Goal: Communication & Community: Connect with others

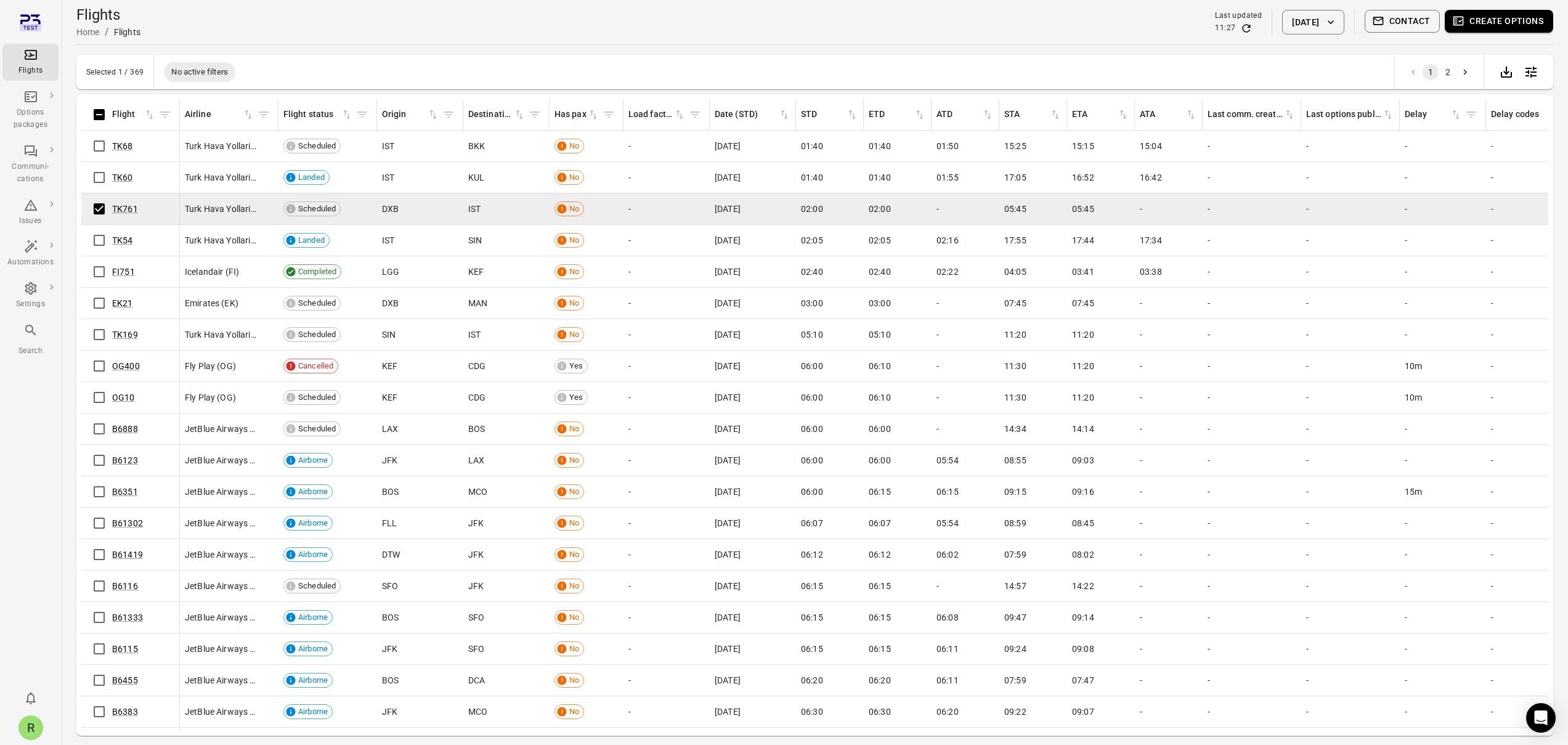
click at [1429, 24] on button "Contact" at bounding box center [1402, 21] width 76 height 23
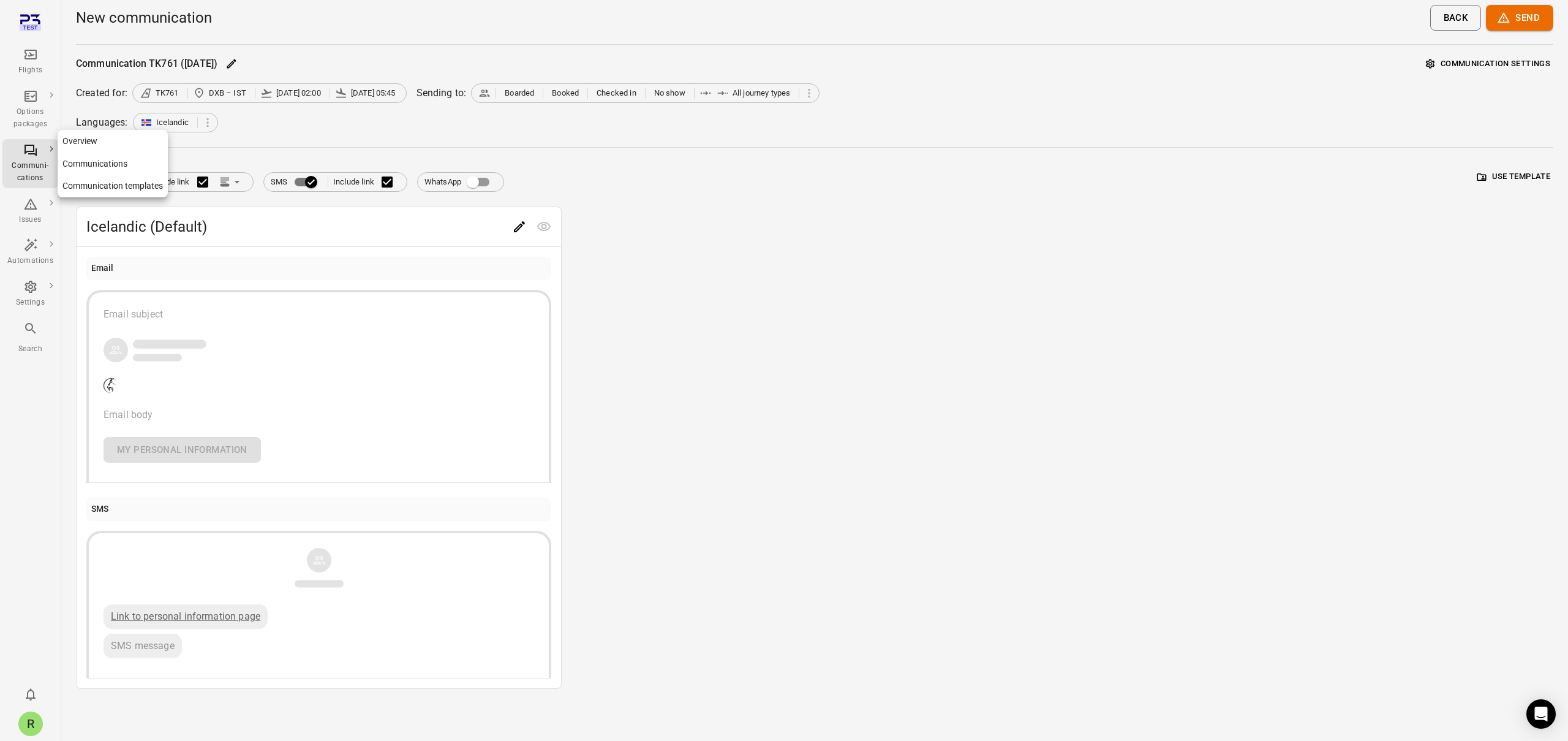
click at [32, 158] on div "Communi-cations" at bounding box center [30, 164] width 46 height 42
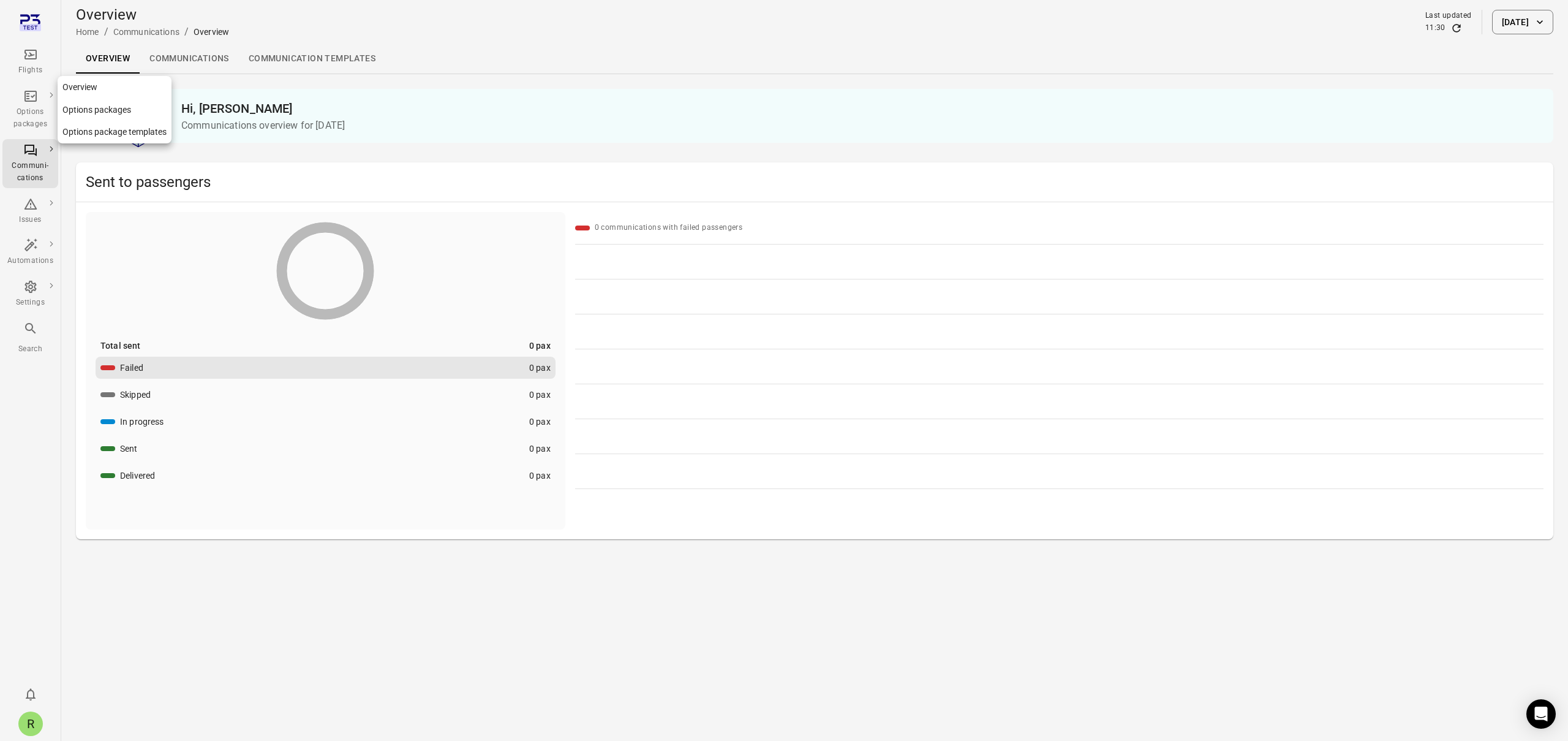
click at [25, 106] on div "Options packages" at bounding box center [30, 118] width 46 height 25
click at [32, 62] on div "Flights" at bounding box center [30, 61] width 46 height 29
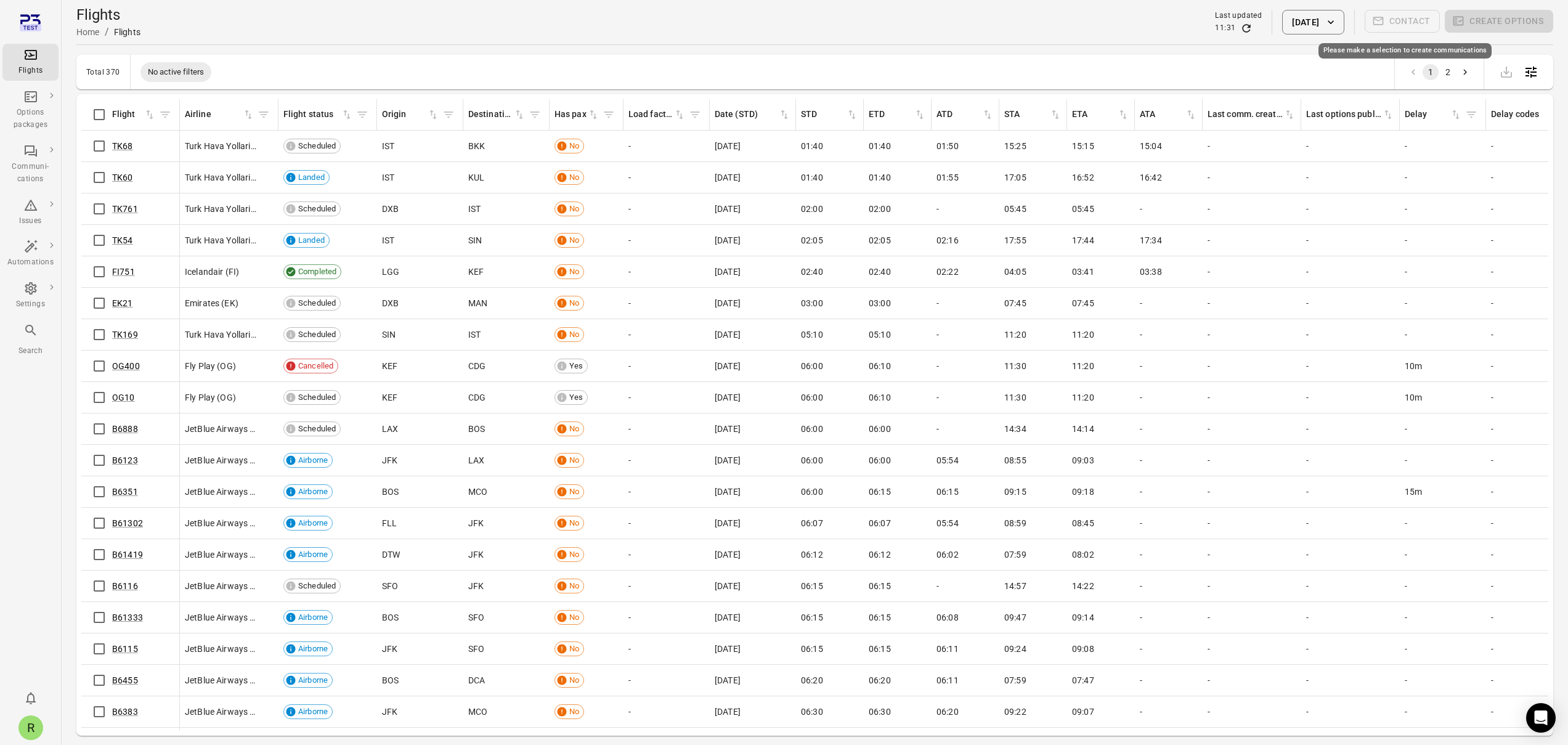
click at [1391, 24] on span "Contact" at bounding box center [1402, 22] width 76 height 25
click at [1391, 25] on span "Contact" at bounding box center [1402, 22] width 76 height 25
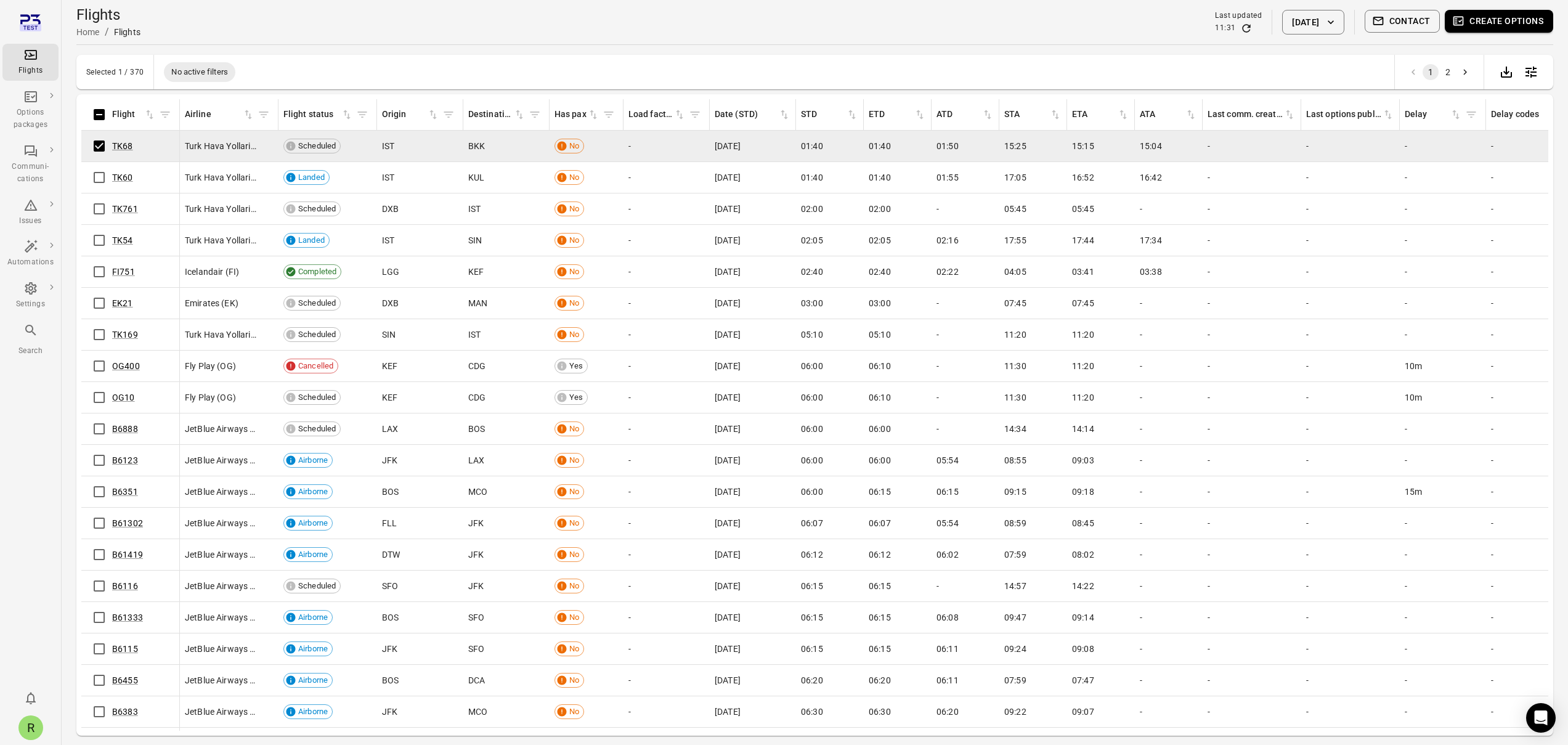
click at [1407, 27] on button "Contact" at bounding box center [1402, 21] width 76 height 23
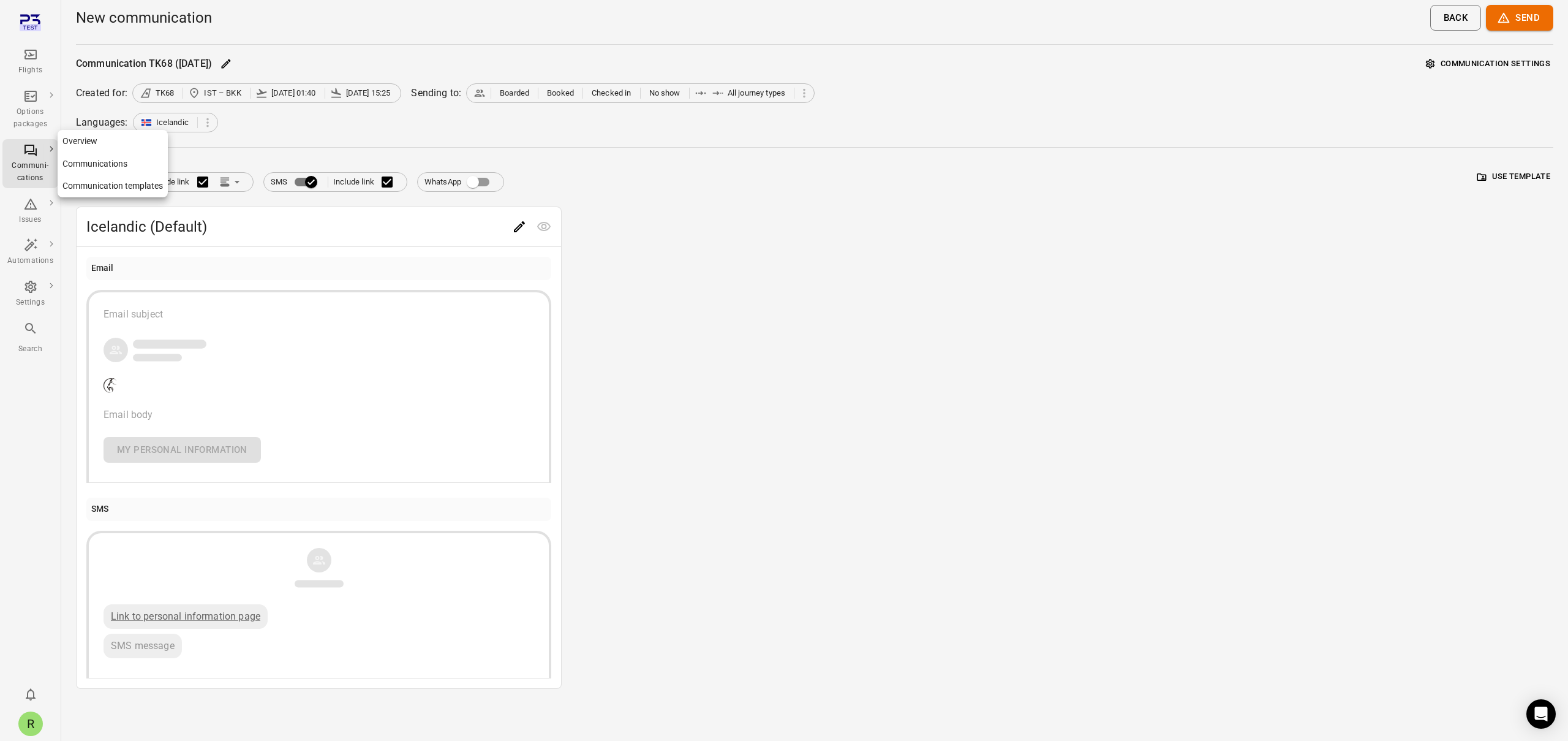
click at [49, 162] on div "Communi-cations" at bounding box center [30, 172] width 46 height 25
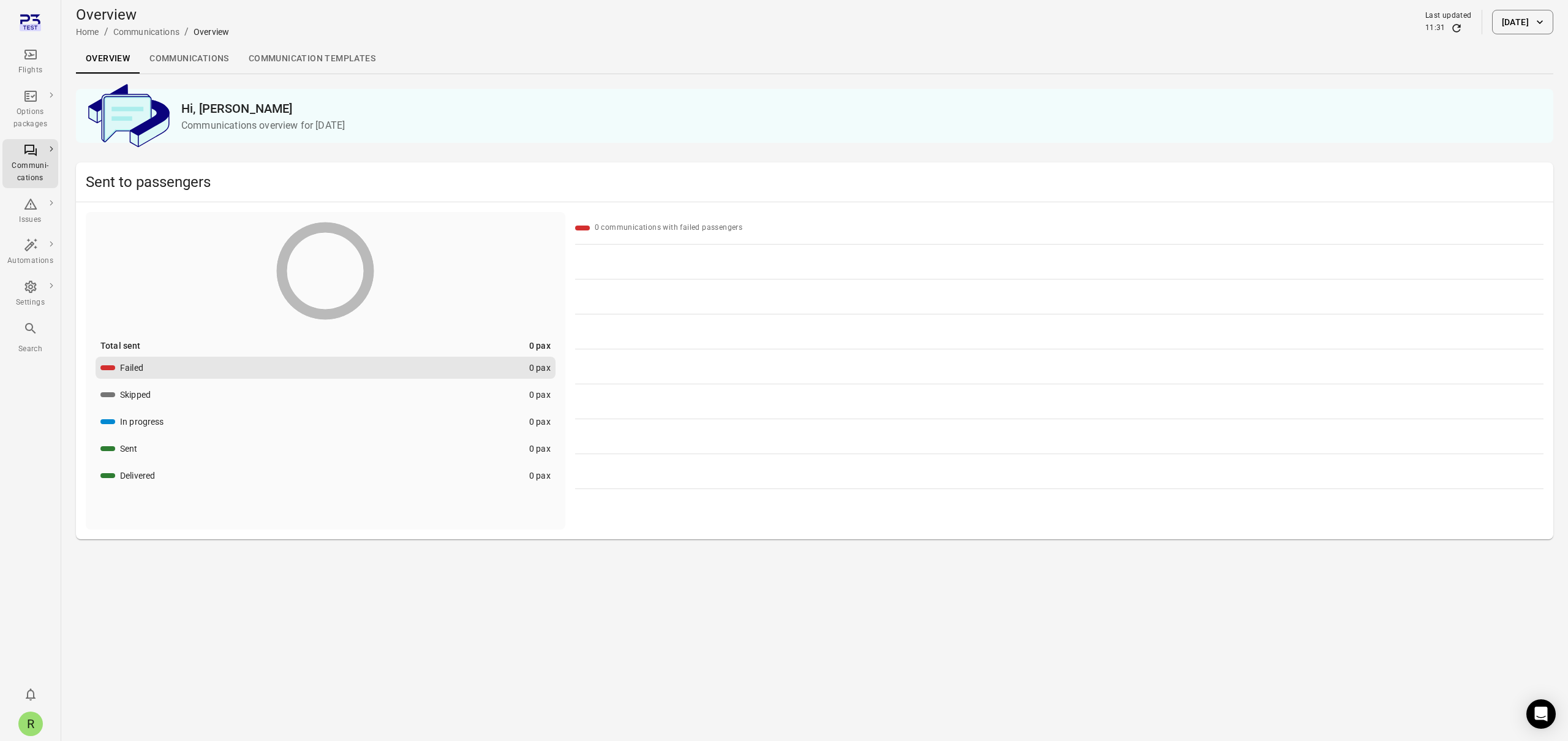
click at [1522, 20] on button "[DATE]" at bounding box center [1522, 22] width 61 height 25
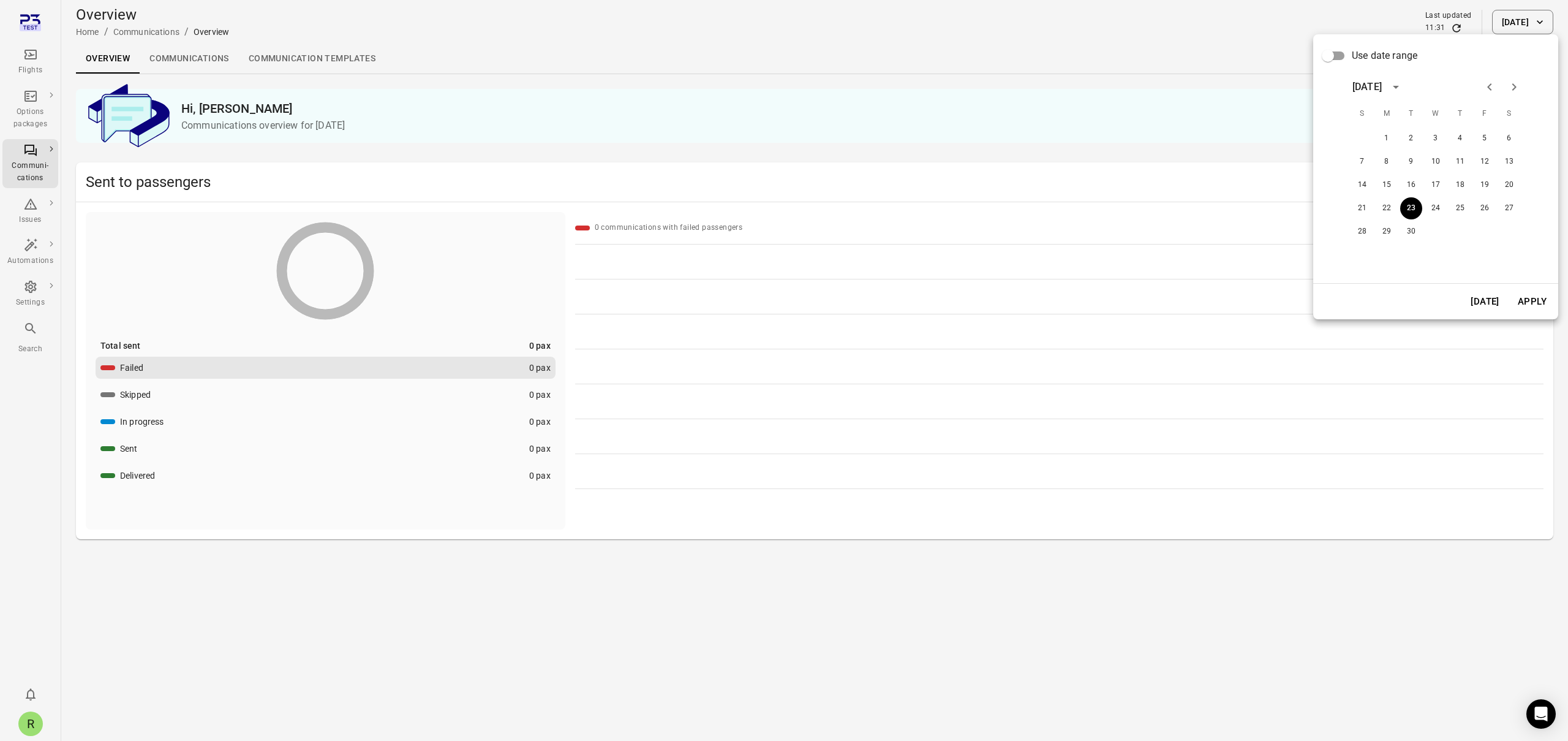
drag, startPoint x: 1299, startPoint y: 43, endPoint x: 1274, endPoint y: 42, distance: 25.0
click at [1298, 43] on div at bounding box center [784, 370] width 1568 height 741
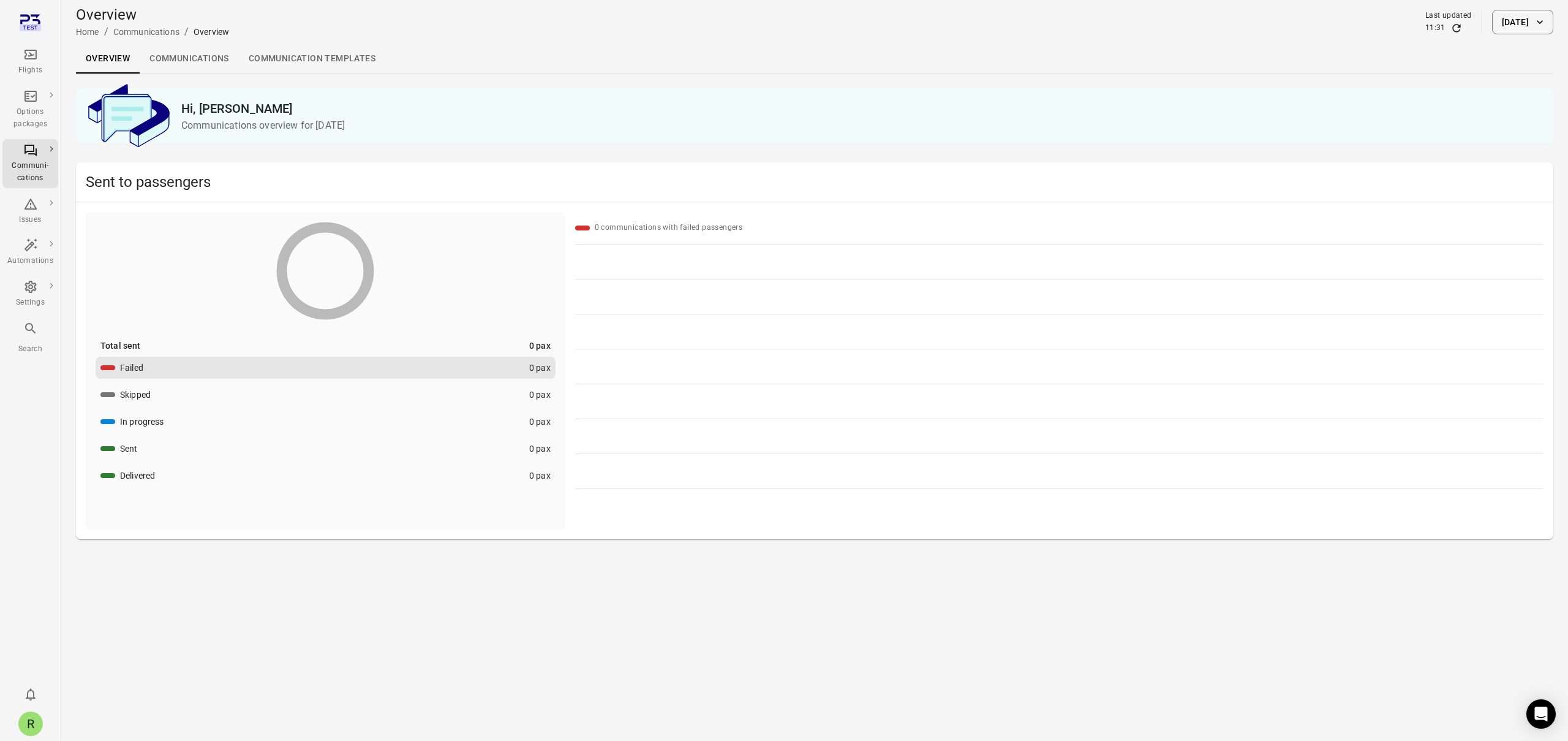
drag, startPoint x: 895, startPoint y: 124, endPoint x: 658, endPoint y: 111, distance: 237.4
click at [880, 122] on div "Use date range [DATE] S M T W T F S 1 2 3 4 5 6 7 8 9 10 11 12 13 14 15 16 17 1…" at bounding box center [784, 370] width 1568 height 741
click at [34, 106] on div "Options packages" at bounding box center [30, 118] width 46 height 25
click at [1530, 27] on button "[DATE]" at bounding box center [1522, 22] width 61 height 25
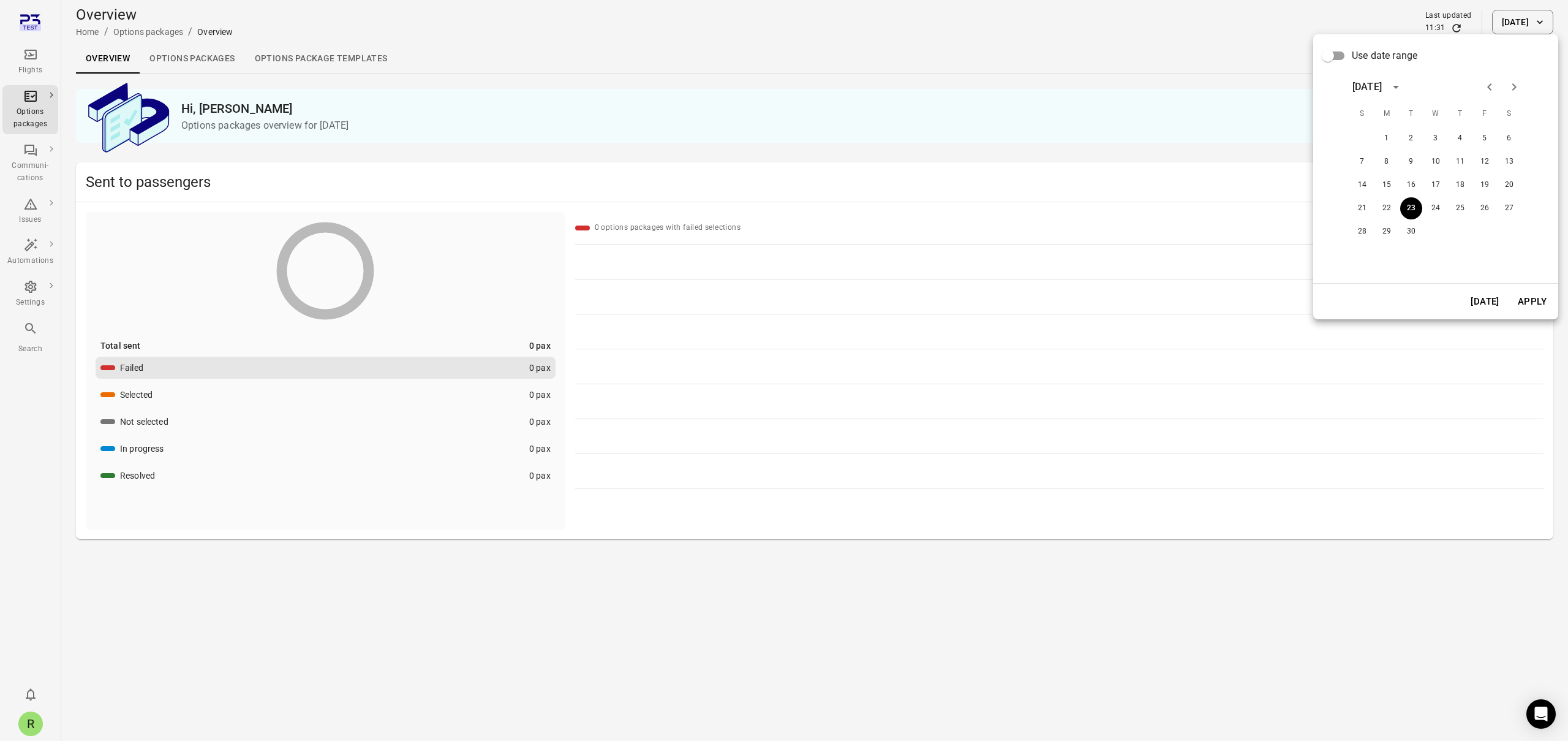
drag, startPoint x: 1258, startPoint y: 30, endPoint x: 788, endPoint y: 76, distance: 472.2
click at [1258, 30] on div at bounding box center [784, 370] width 1568 height 741
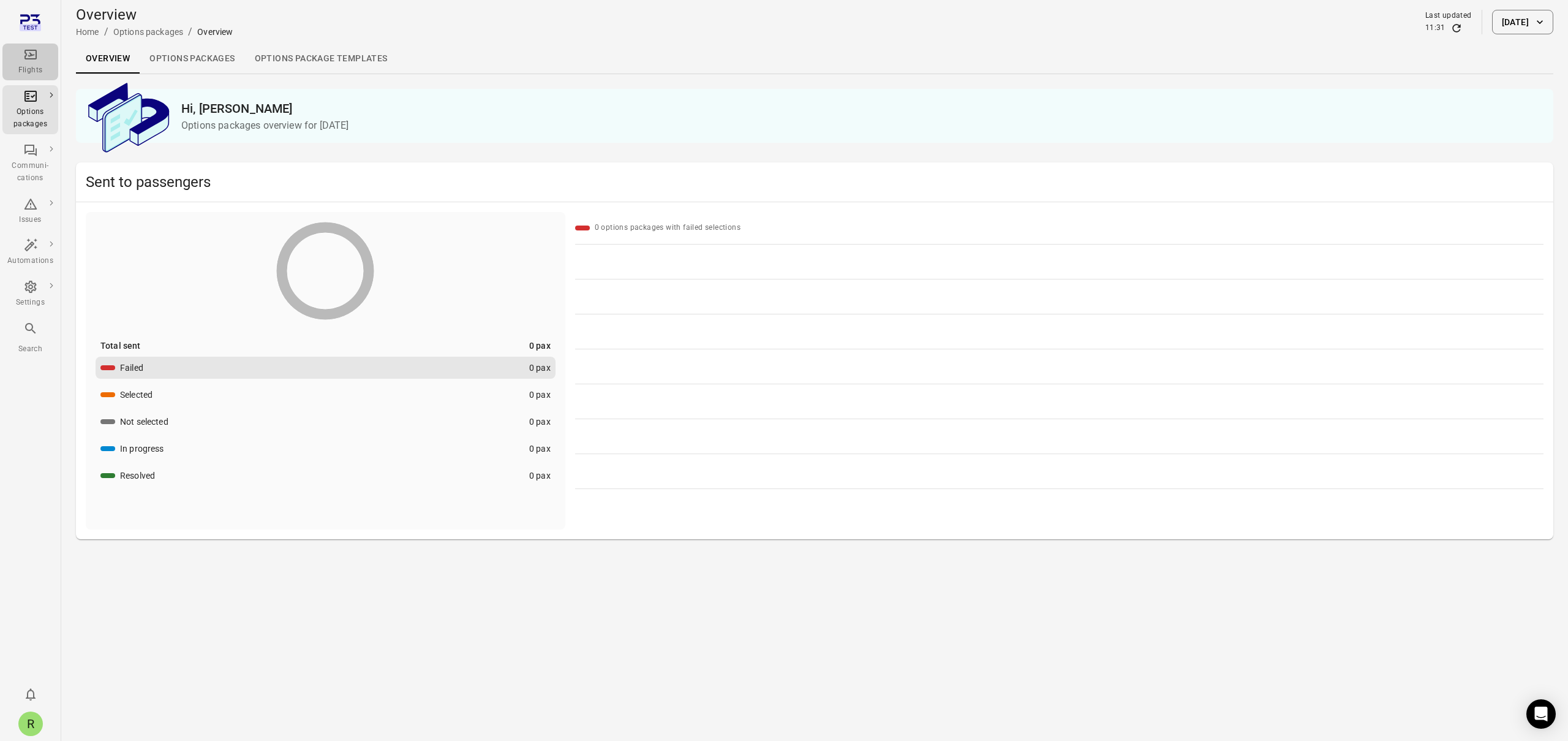
click at [13, 65] on div "Flights" at bounding box center [30, 70] width 46 height 12
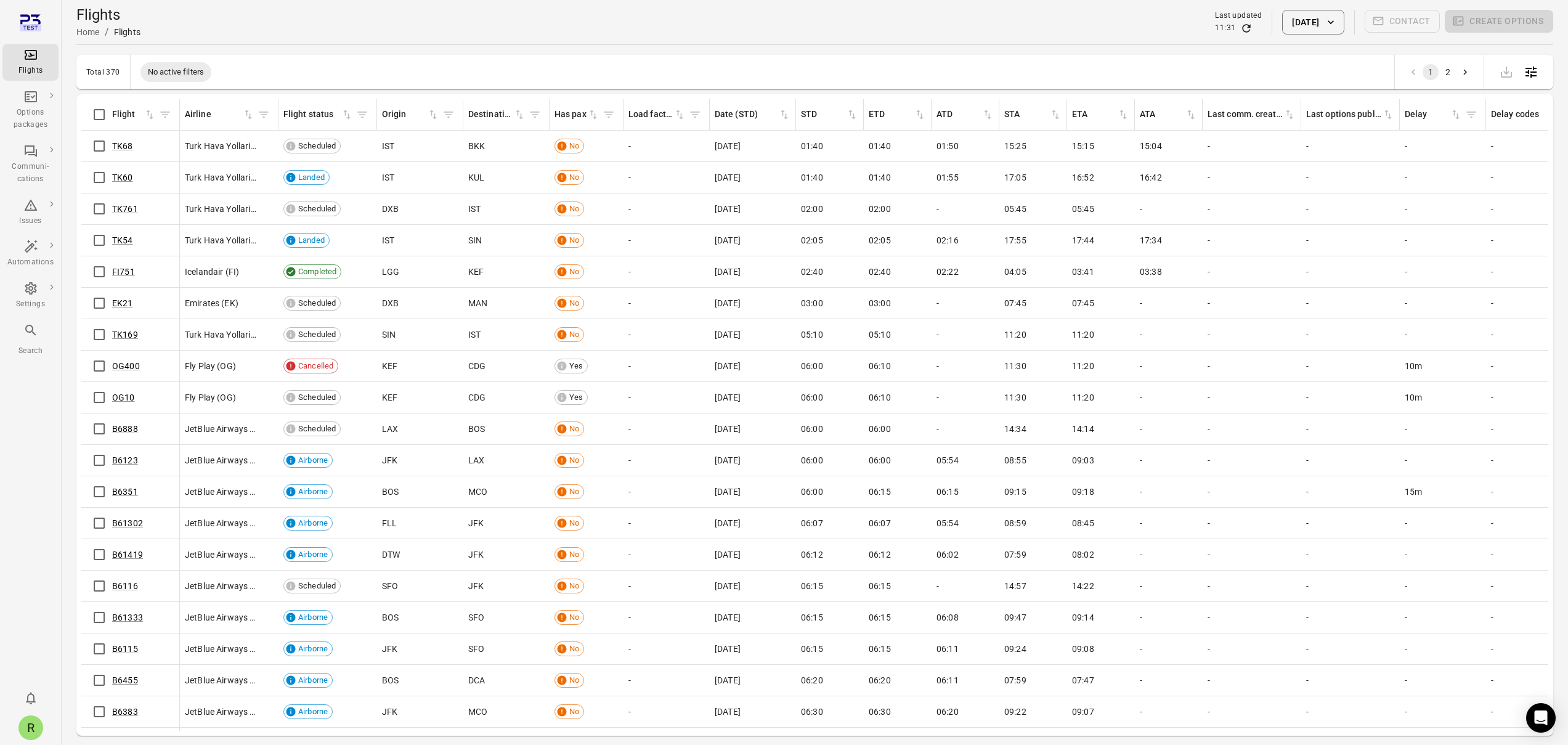
click at [1335, 24] on icon "button" at bounding box center [1331, 22] width 12 height 12
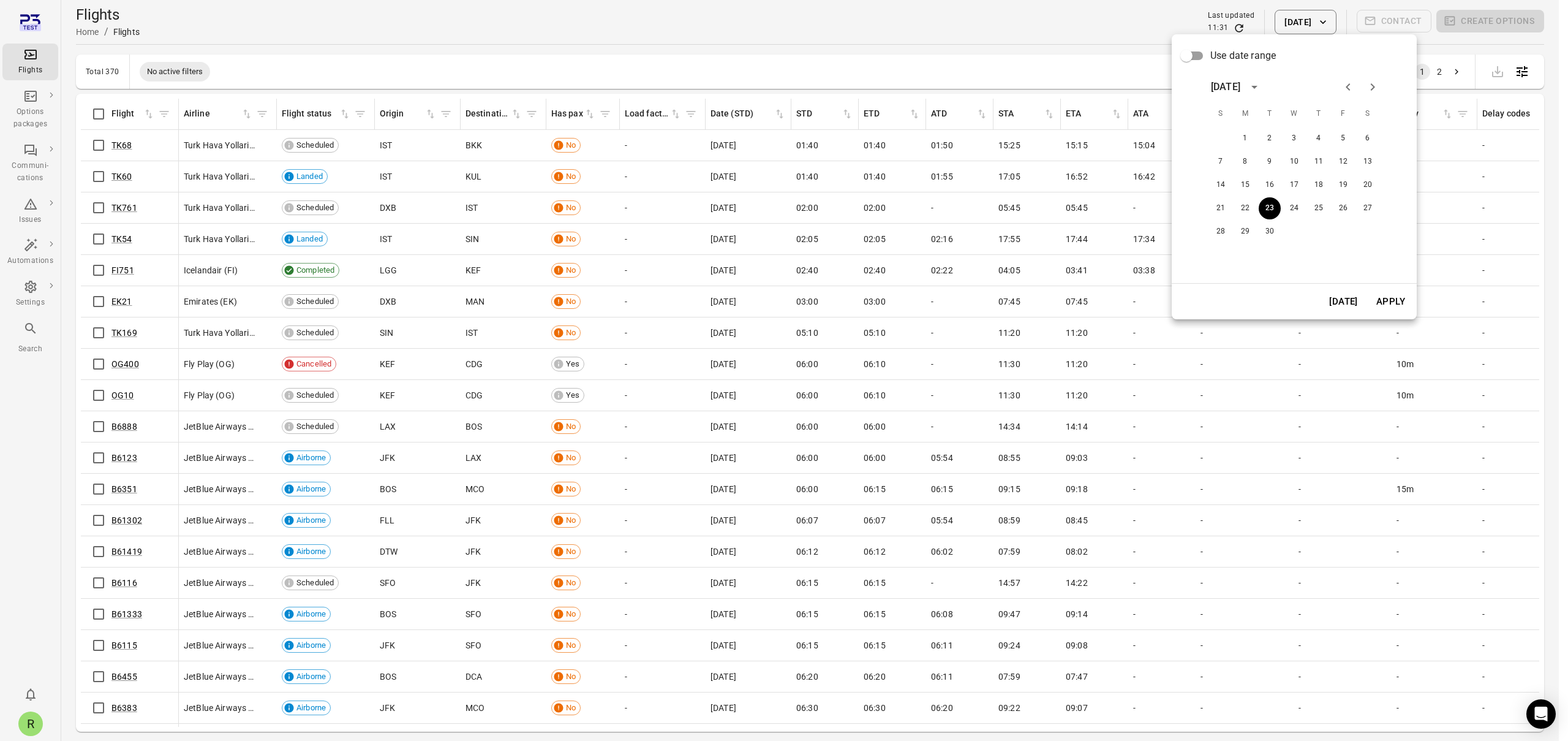
click at [1133, 25] on div at bounding box center [784, 370] width 1568 height 741
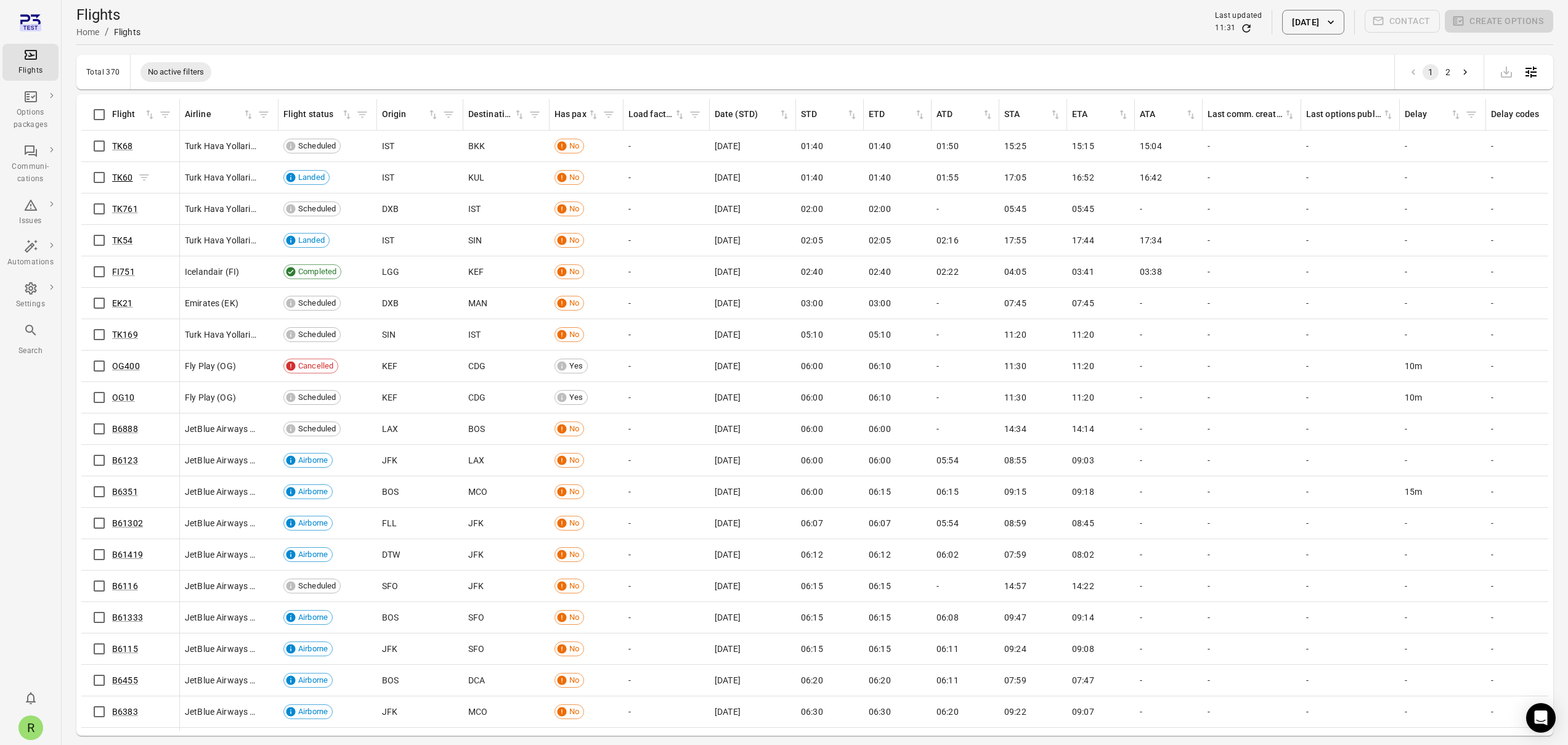
click at [120, 180] on link "TK60" at bounding box center [122, 177] width 21 height 10
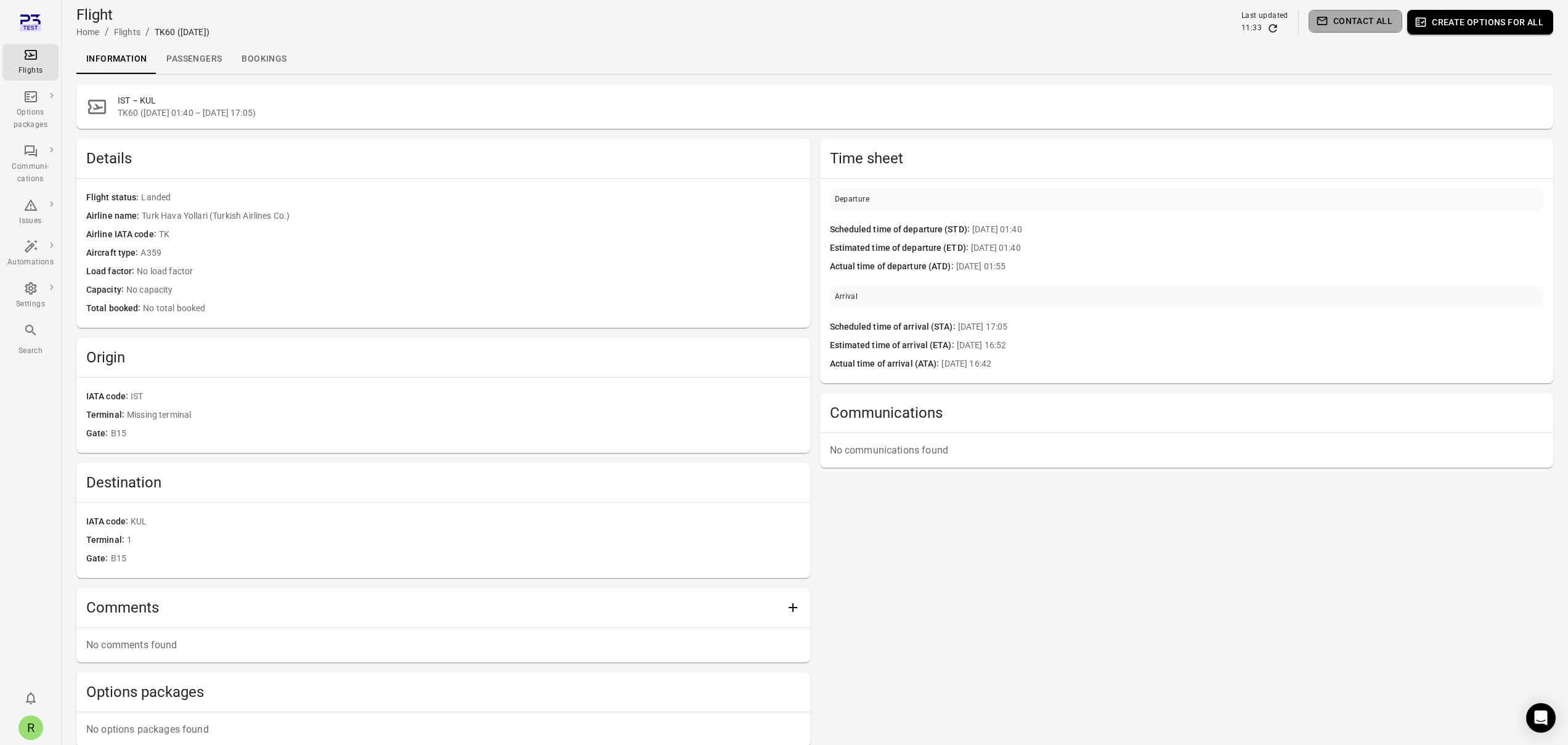
click at [1365, 27] on button "Contact all" at bounding box center [1355, 21] width 94 height 23
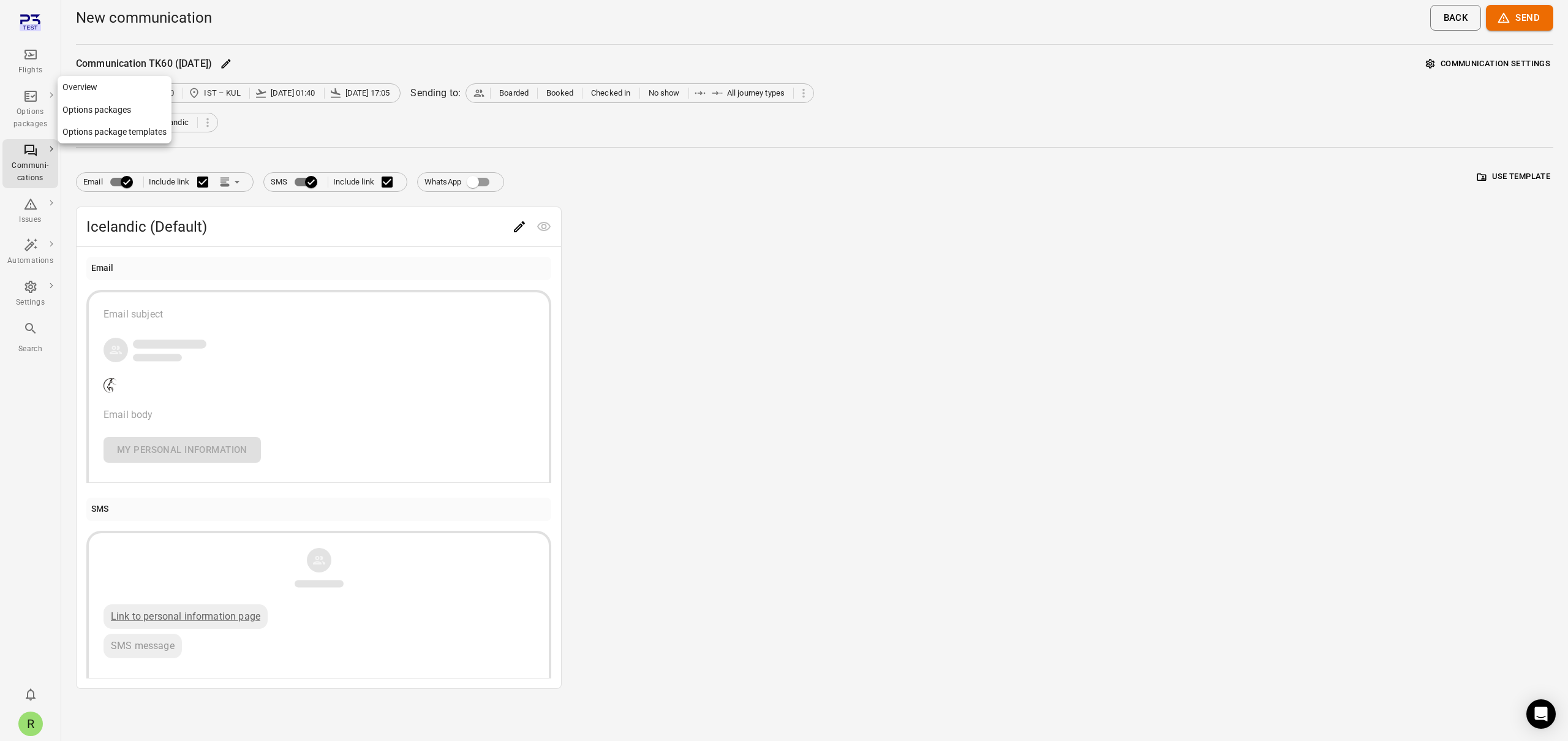
click at [33, 126] on div "Options packages" at bounding box center [30, 118] width 46 height 25
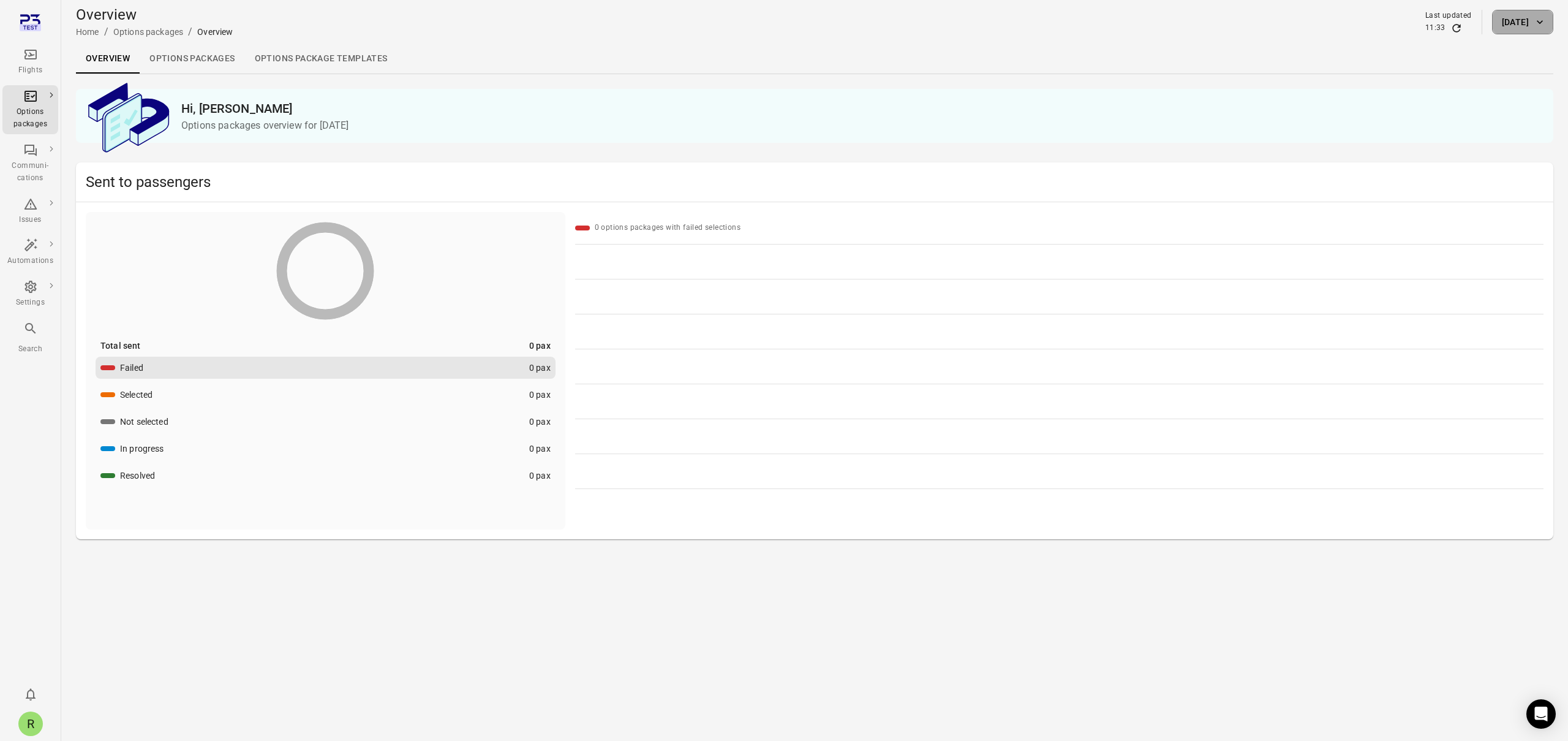
click at [1540, 29] on button "[DATE]" at bounding box center [1522, 22] width 61 height 25
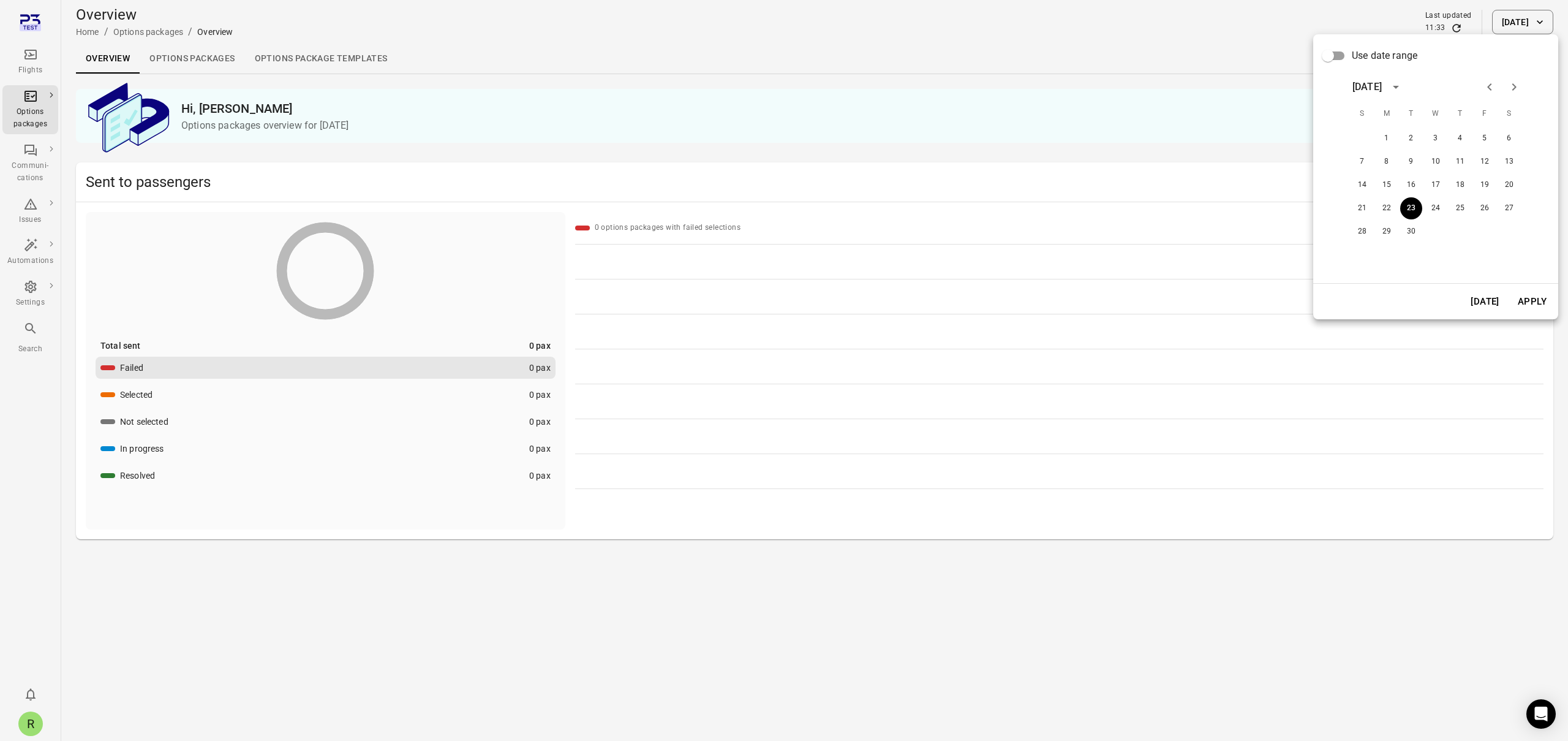
click at [1148, 22] on div at bounding box center [784, 370] width 1568 height 741
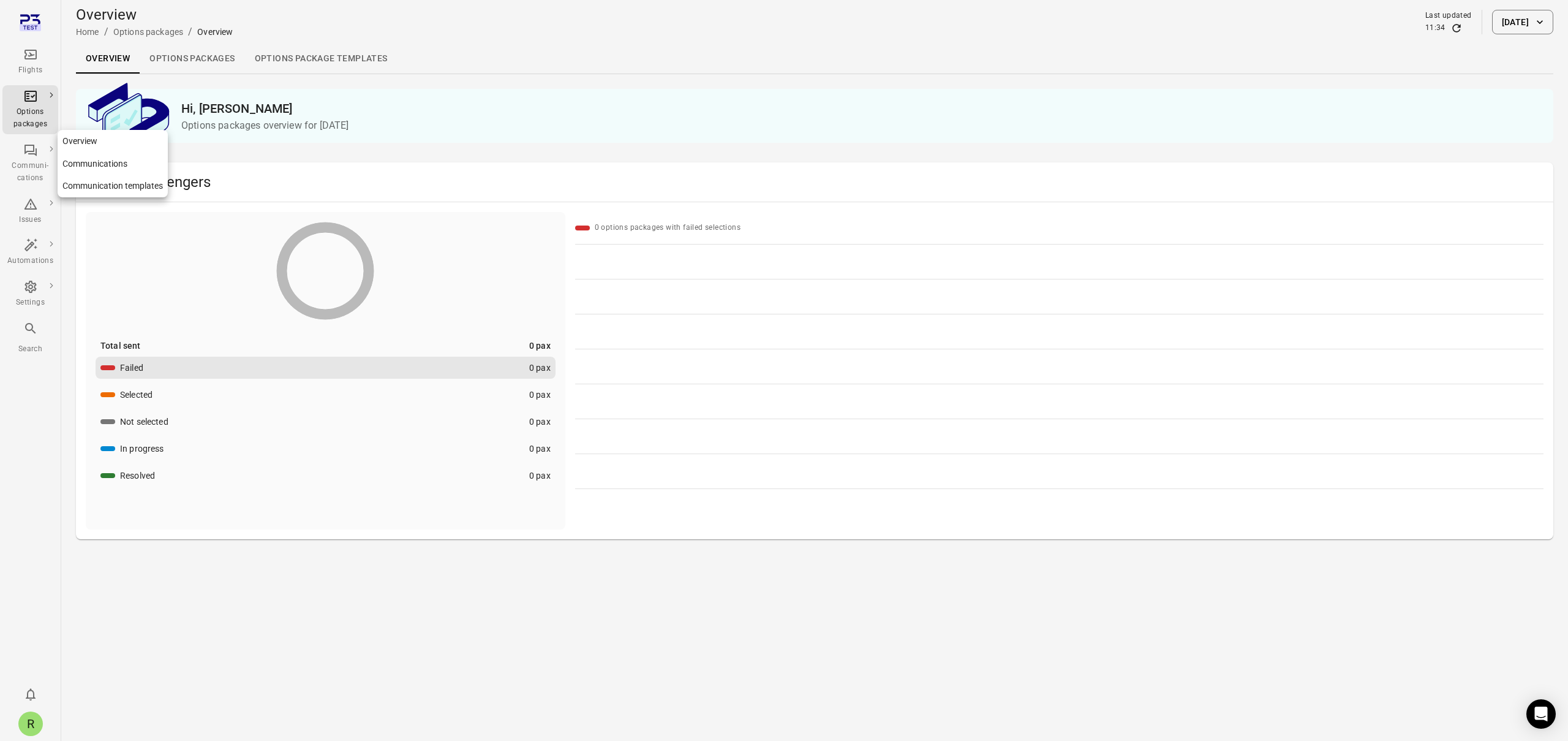
click at [34, 162] on div "Communi-cations" at bounding box center [30, 172] width 46 height 25
click at [49, 106] on div "Options packages" at bounding box center [30, 110] width 46 height 42
click at [169, 57] on link "Options packages" at bounding box center [191, 59] width 105 height 29
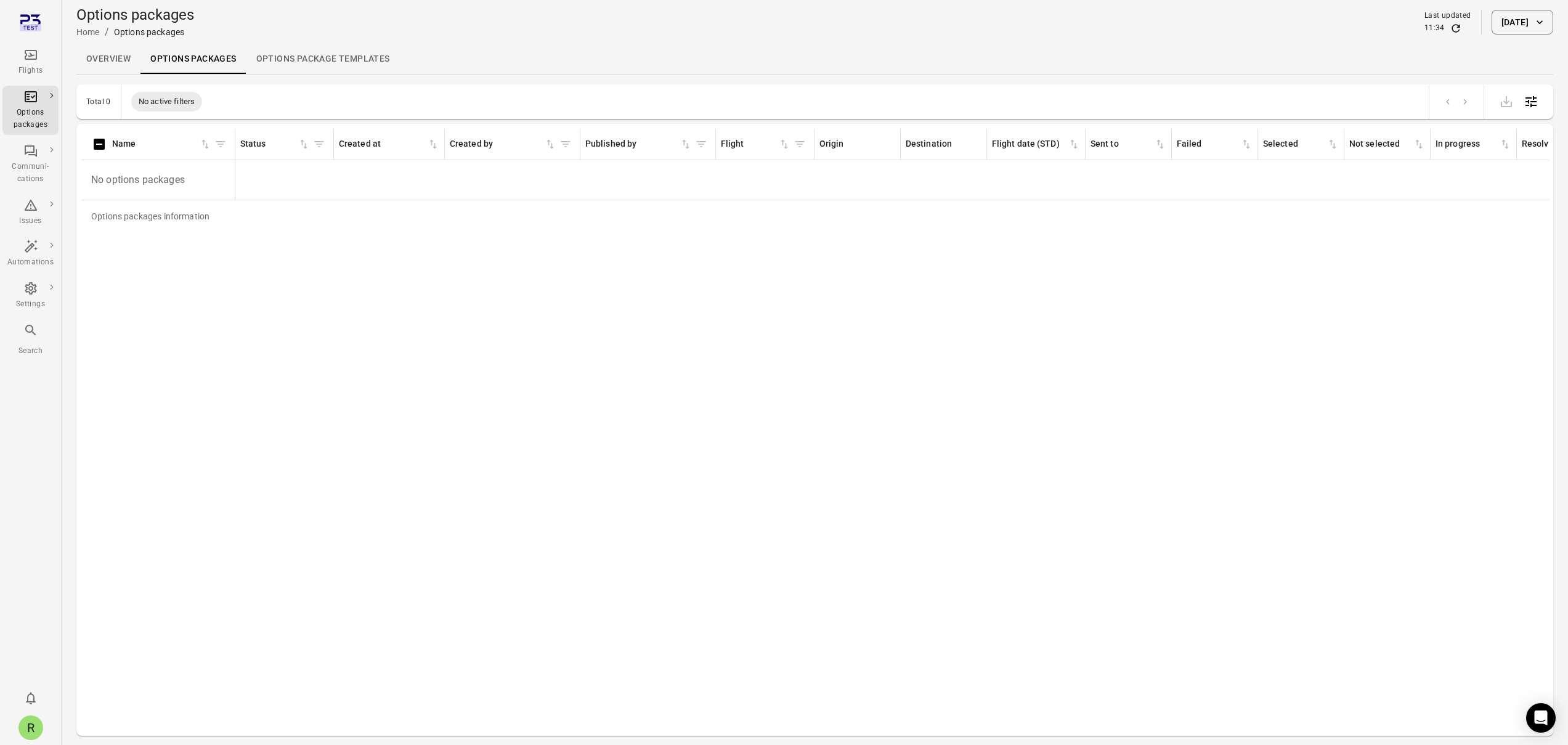
click at [33, 77] on link "Flights" at bounding box center [31, 62] width 56 height 37
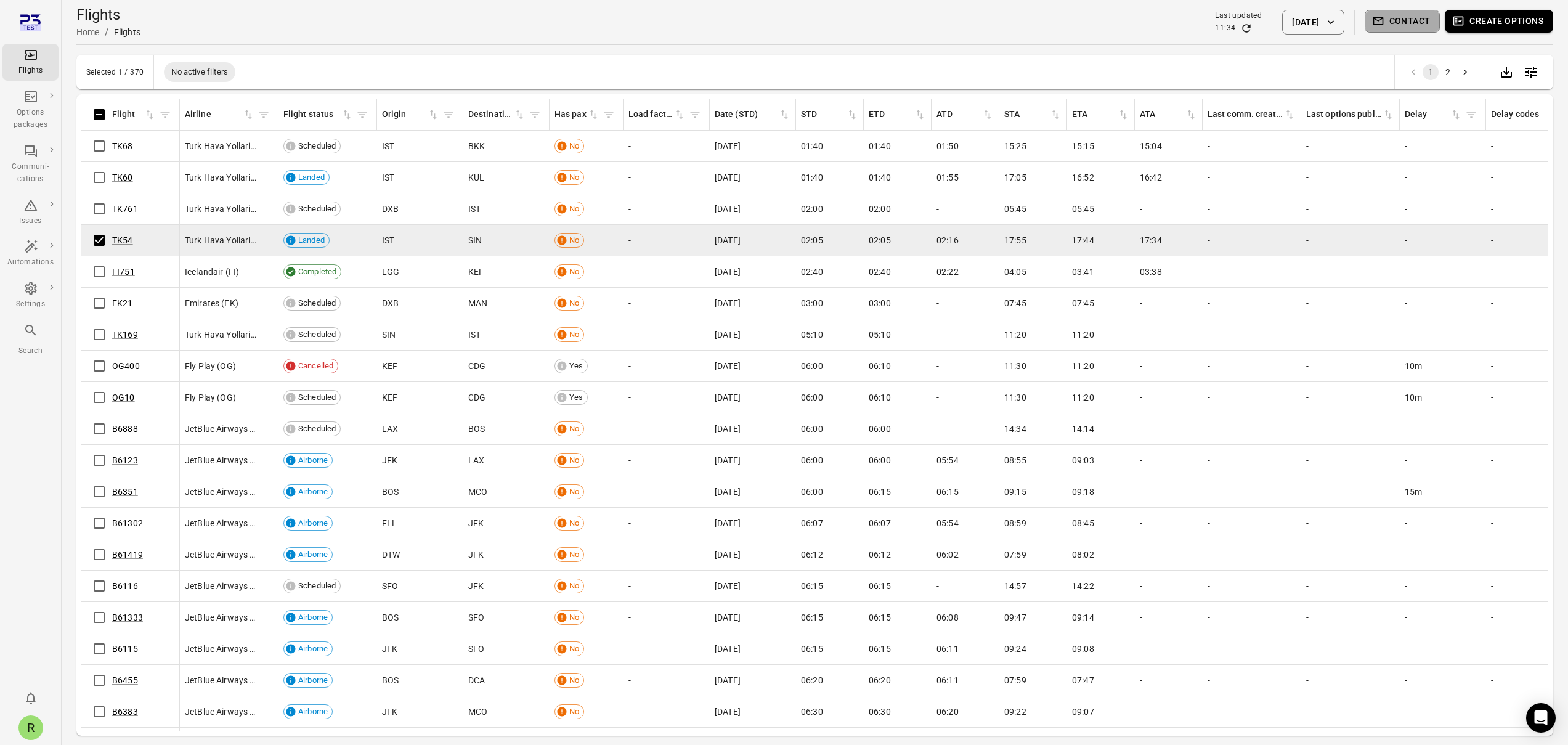
click at [1432, 27] on button "Contact" at bounding box center [1402, 21] width 76 height 23
